Goal: Find specific page/section: Find specific page/section

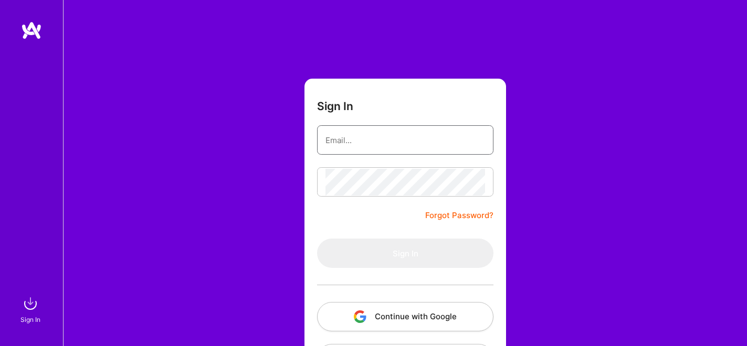
type input "[EMAIL_ADDRESS][DOMAIN_NAME]"
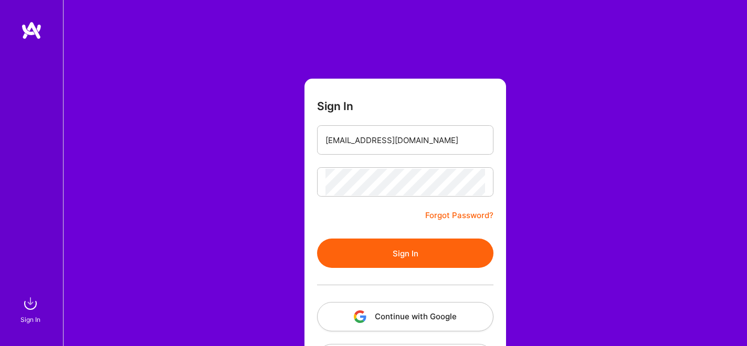
click at [400, 253] on button "Sign In" at bounding box center [405, 253] width 176 height 29
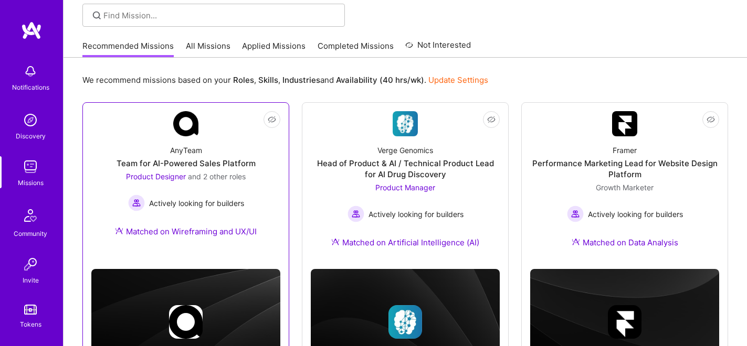
scroll to position [86, 0]
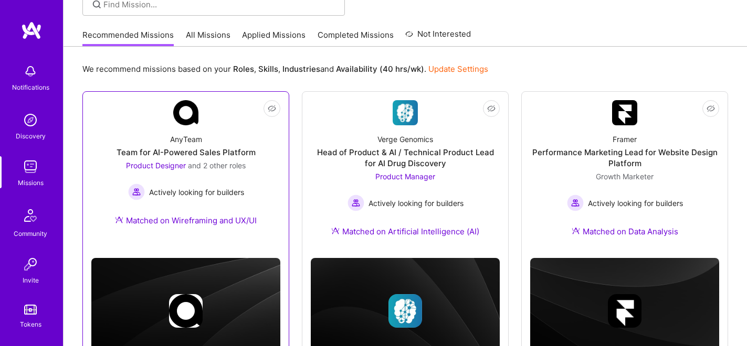
click at [182, 177] on div "Product Designer and 2 other roles Actively looking for builders" at bounding box center [186, 180] width 120 height 40
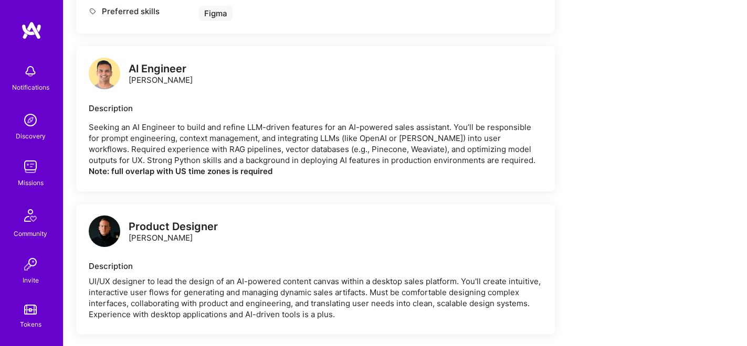
scroll to position [1325, 0]
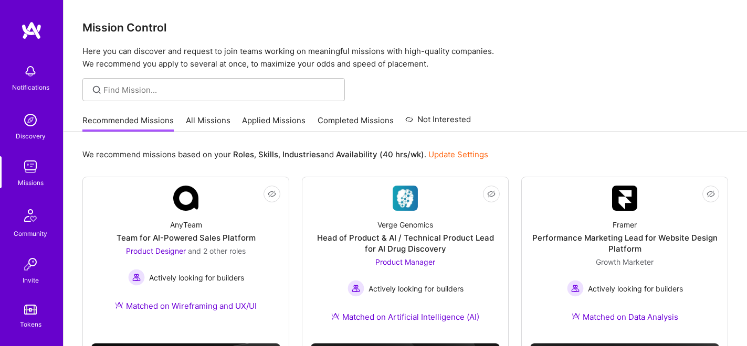
click at [212, 121] on link "All Missions" at bounding box center [208, 123] width 45 height 17
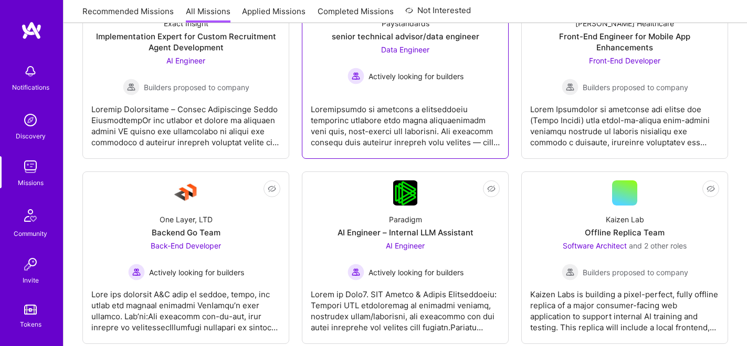
scroll to position [1215, 0]
